Goal: Obtain resource: Download file/media

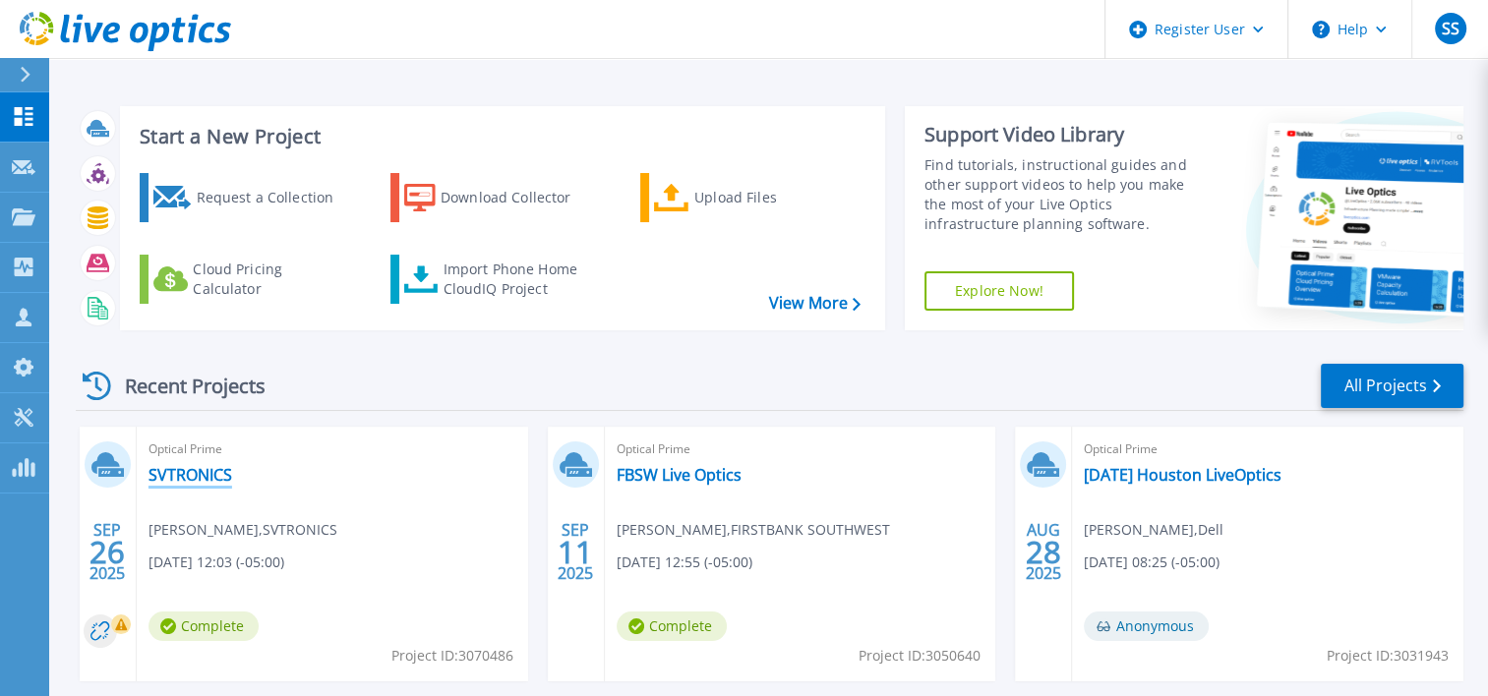
click at [211, 479] on link "SVTRONICS" at bounding box center [190, 475] width 84 height 20
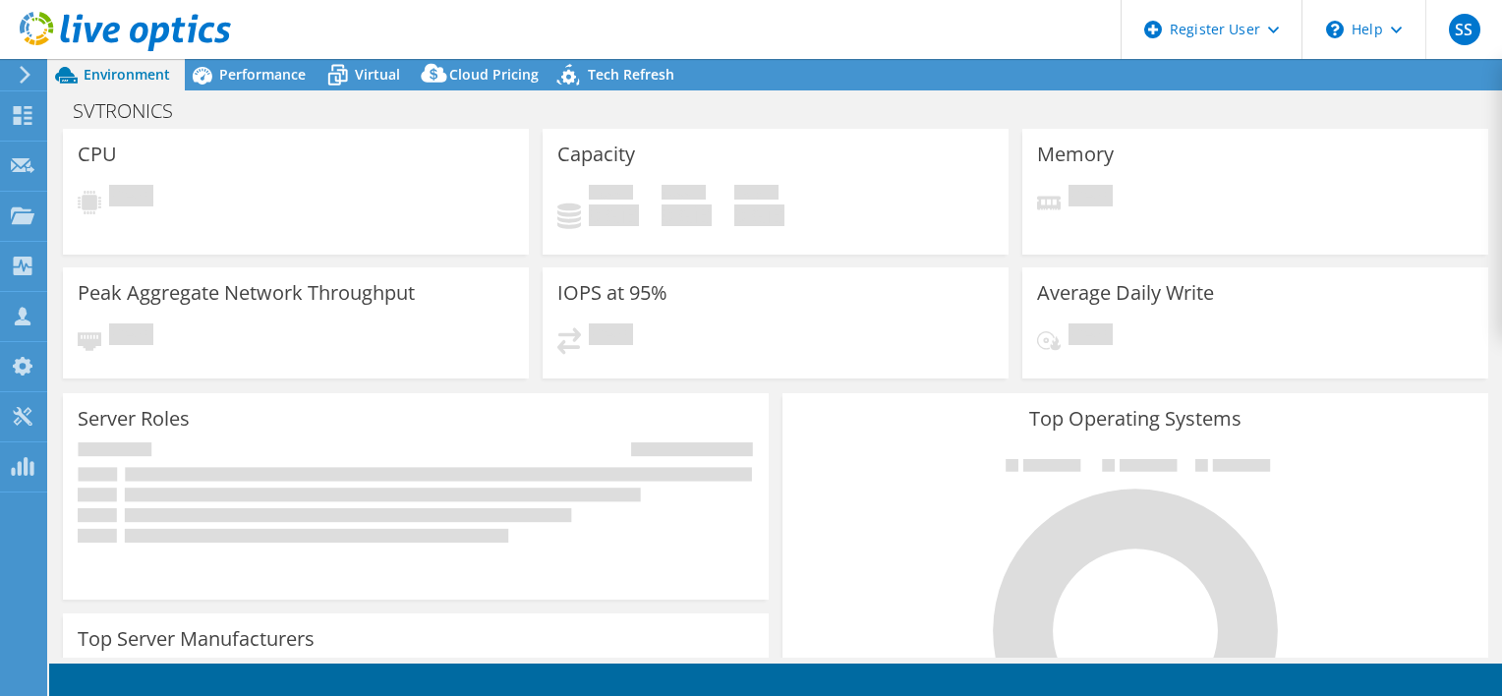
select select "USD"
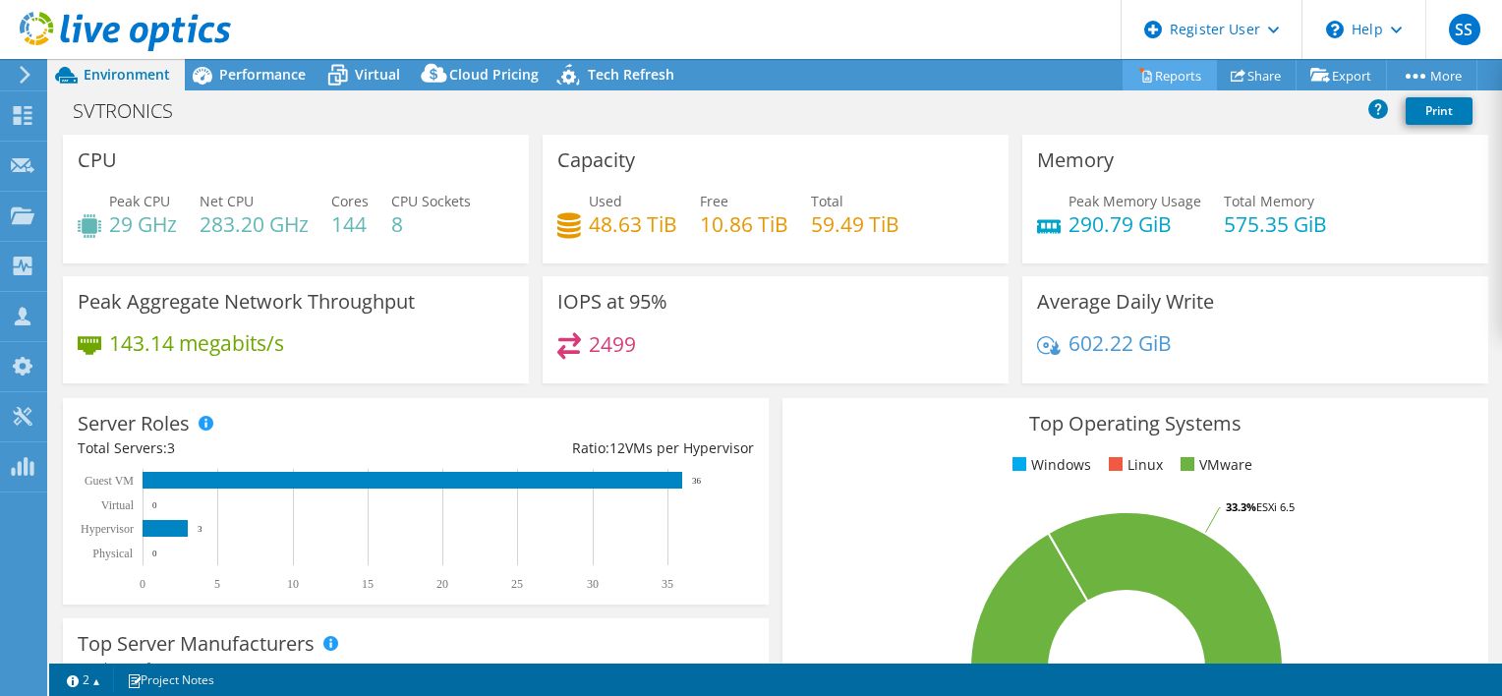
click at [1142, 88] on link "Reports" at bounding box center [1170, 75] width 94 height 30
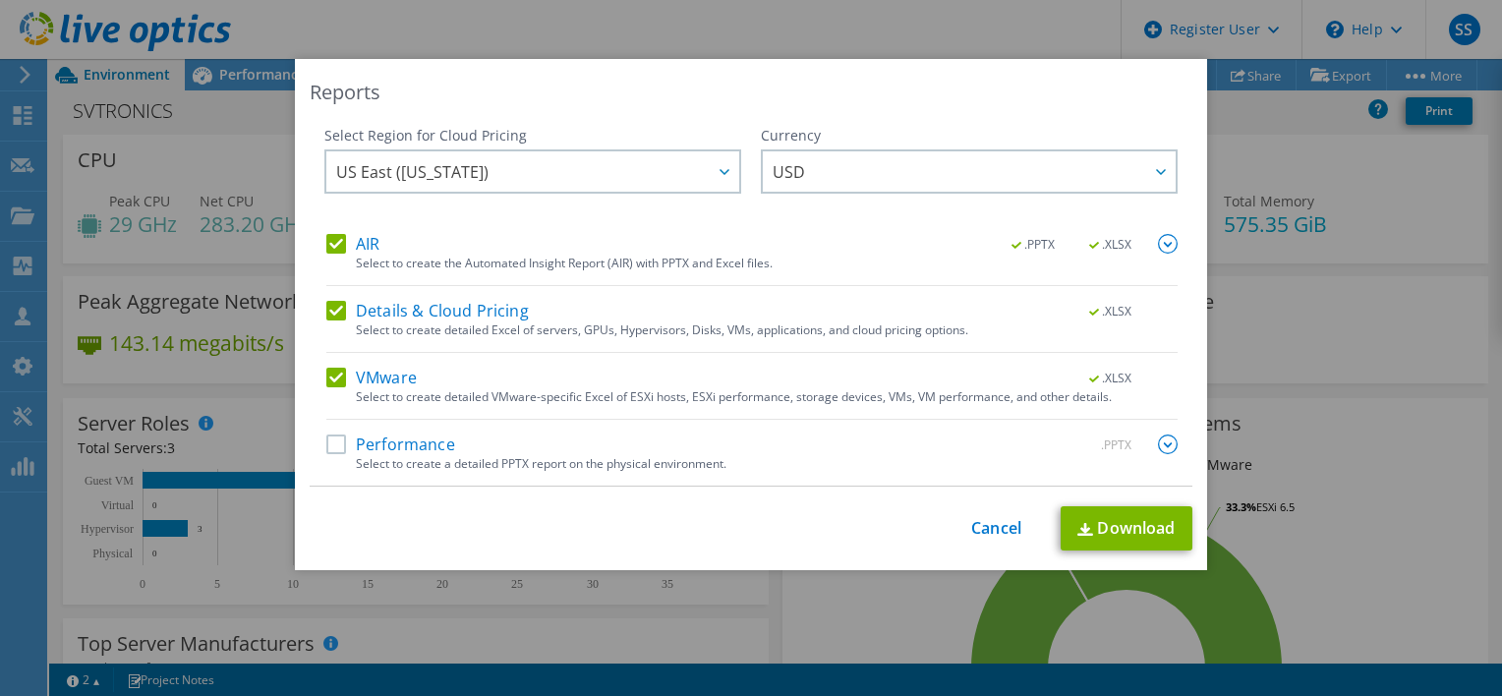
click at [326, 445] on label "Performance" at bounding box center [390, 445] width 129 height 20
click at [0, 0] on input "Performance" at bounding box center [0, 0] width 0 height 0
click at [1097, 521] on link "Download" at bounding box center [1127, 528] width 132 height 44
